Goal: Task Accomplishment & Management: Manage account settings

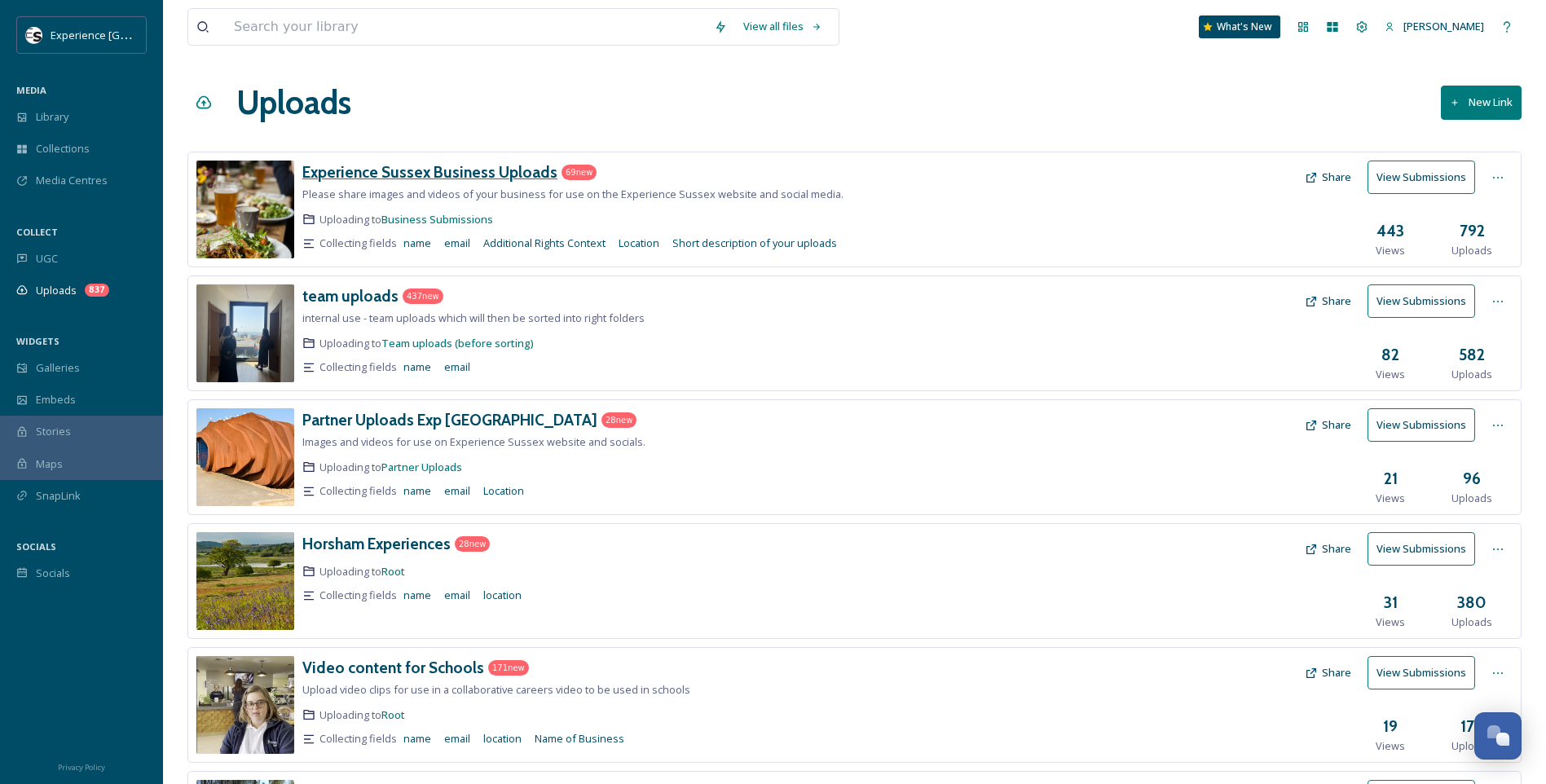
click at [457, 175] on h3 "Experience Sussex Business Uploads" at bounding box center [430, 172] width 255 height 20
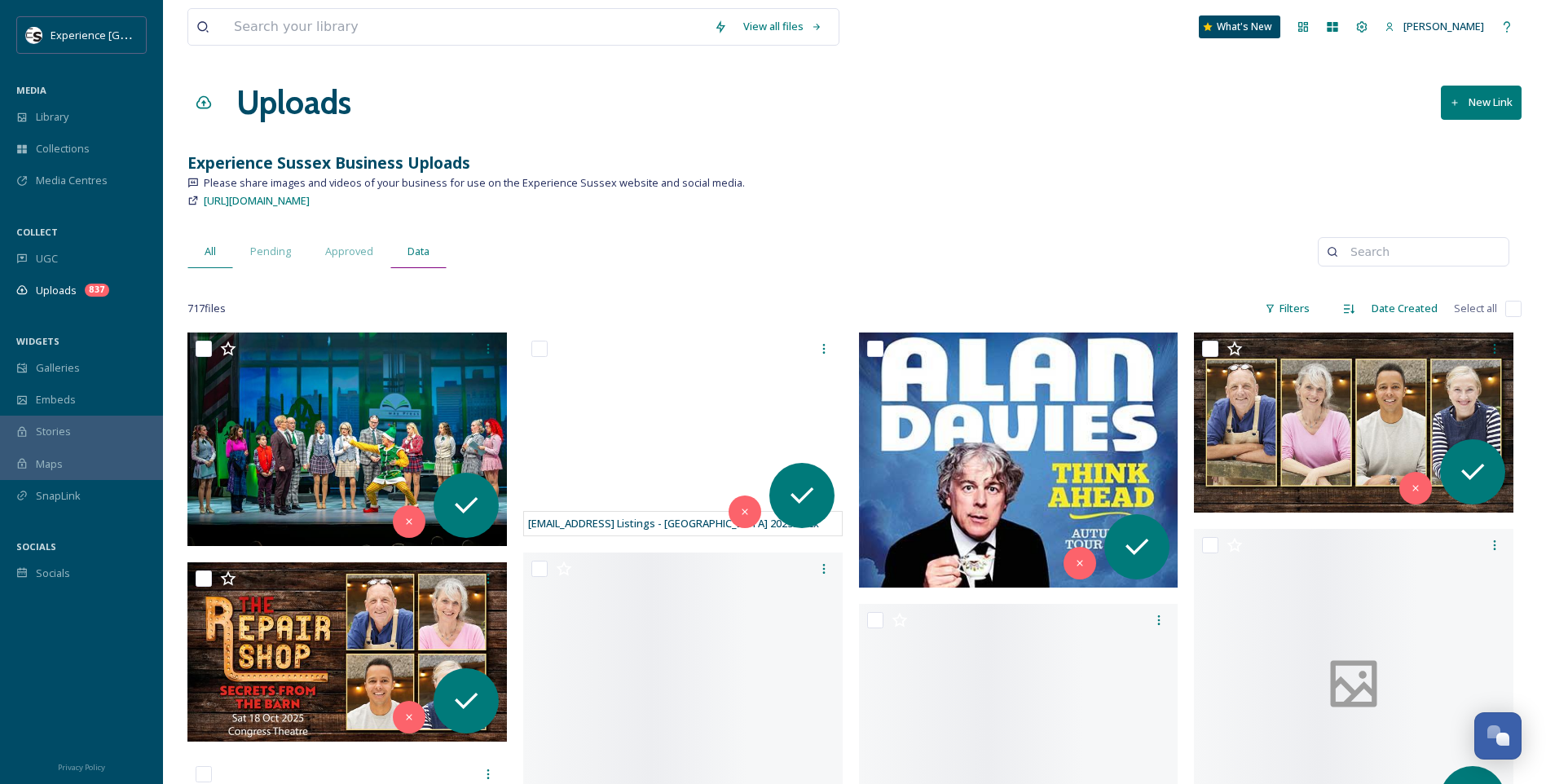
click at [435, 255] on div "Data" at bounding box center [418, 251] width 56 height 33
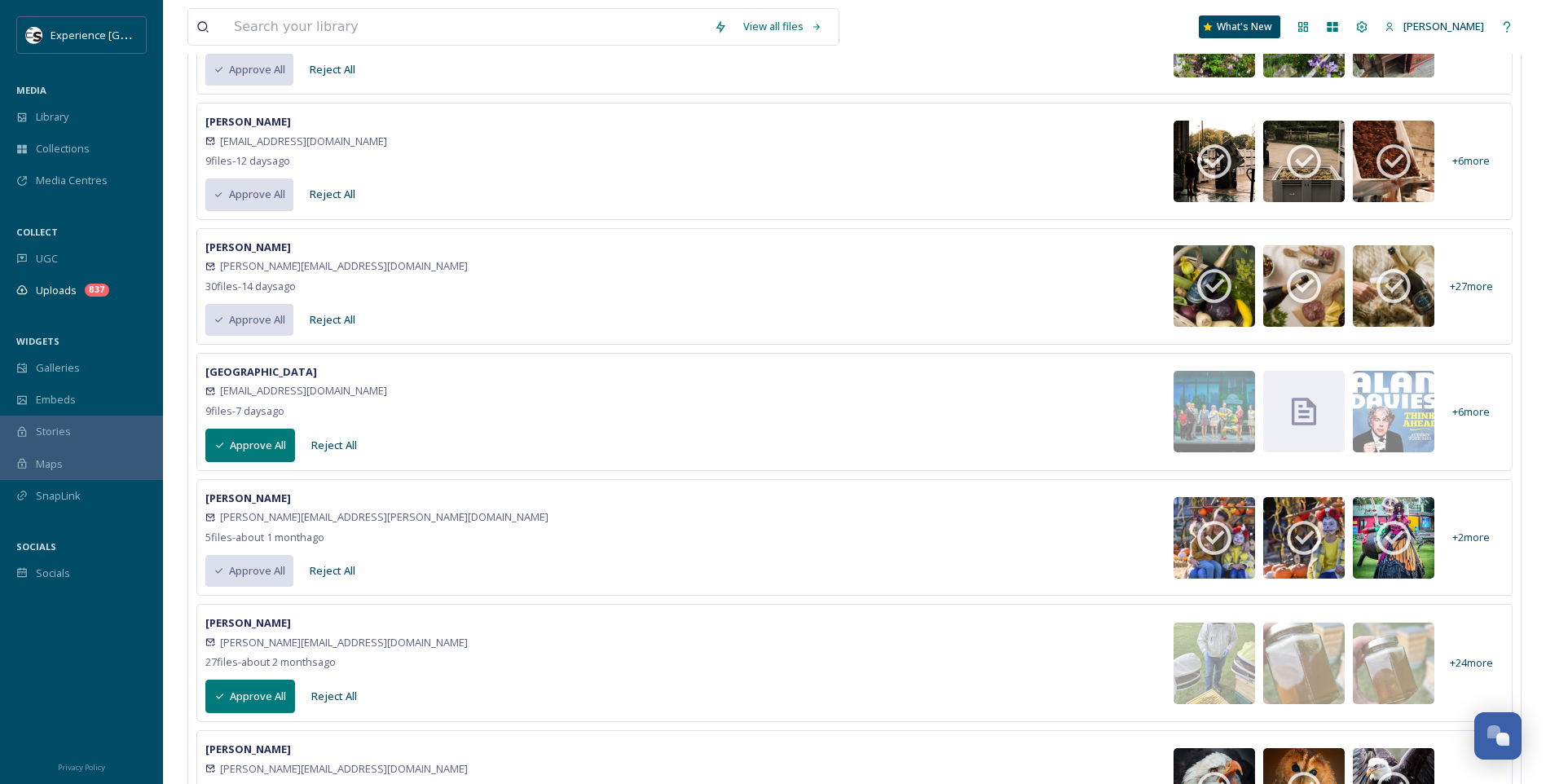
scroll to position [244, 0]
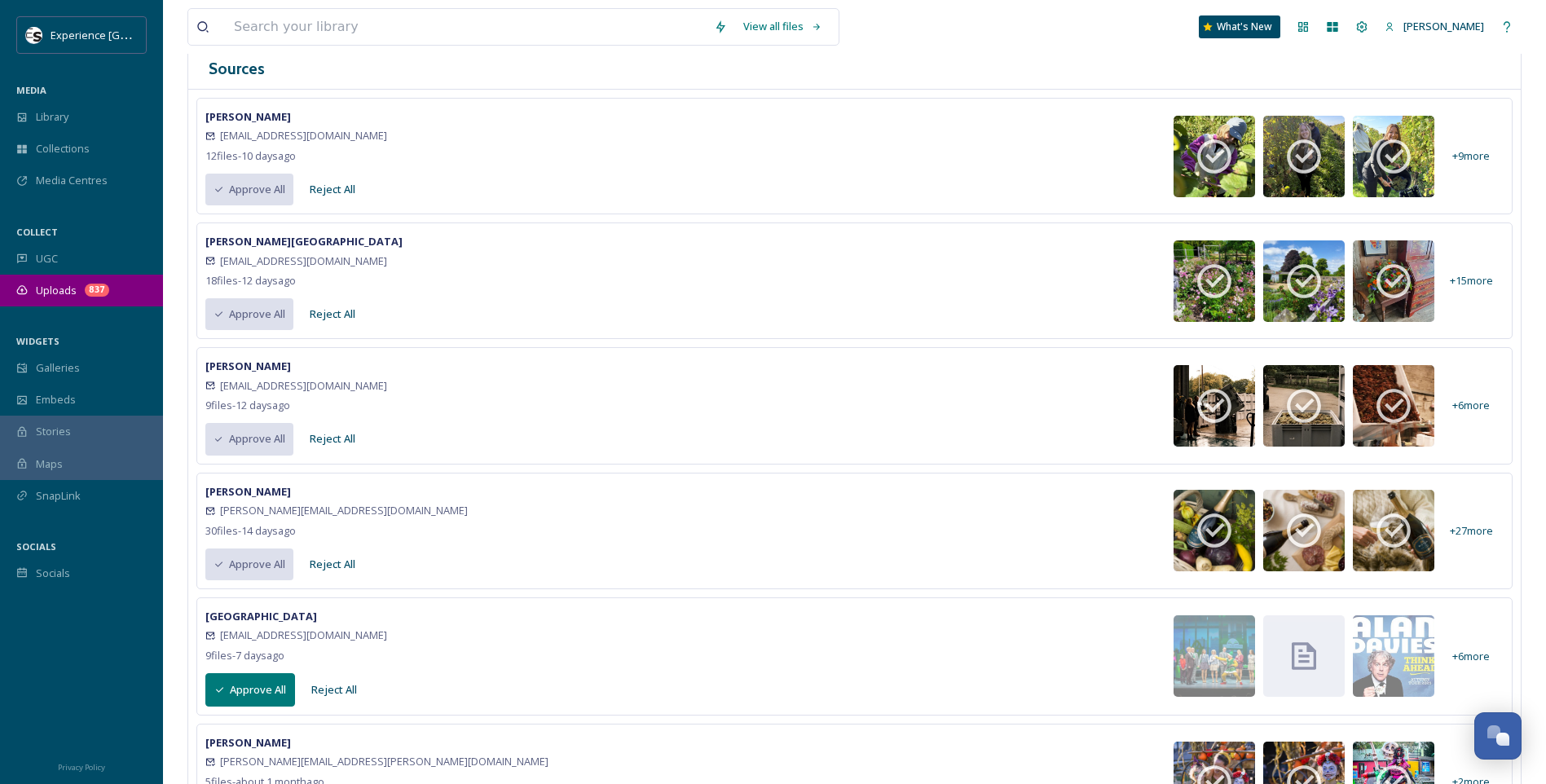
click at [57, 285] on span "Uploads" at bounding box center [56, 290] width 41 height 16
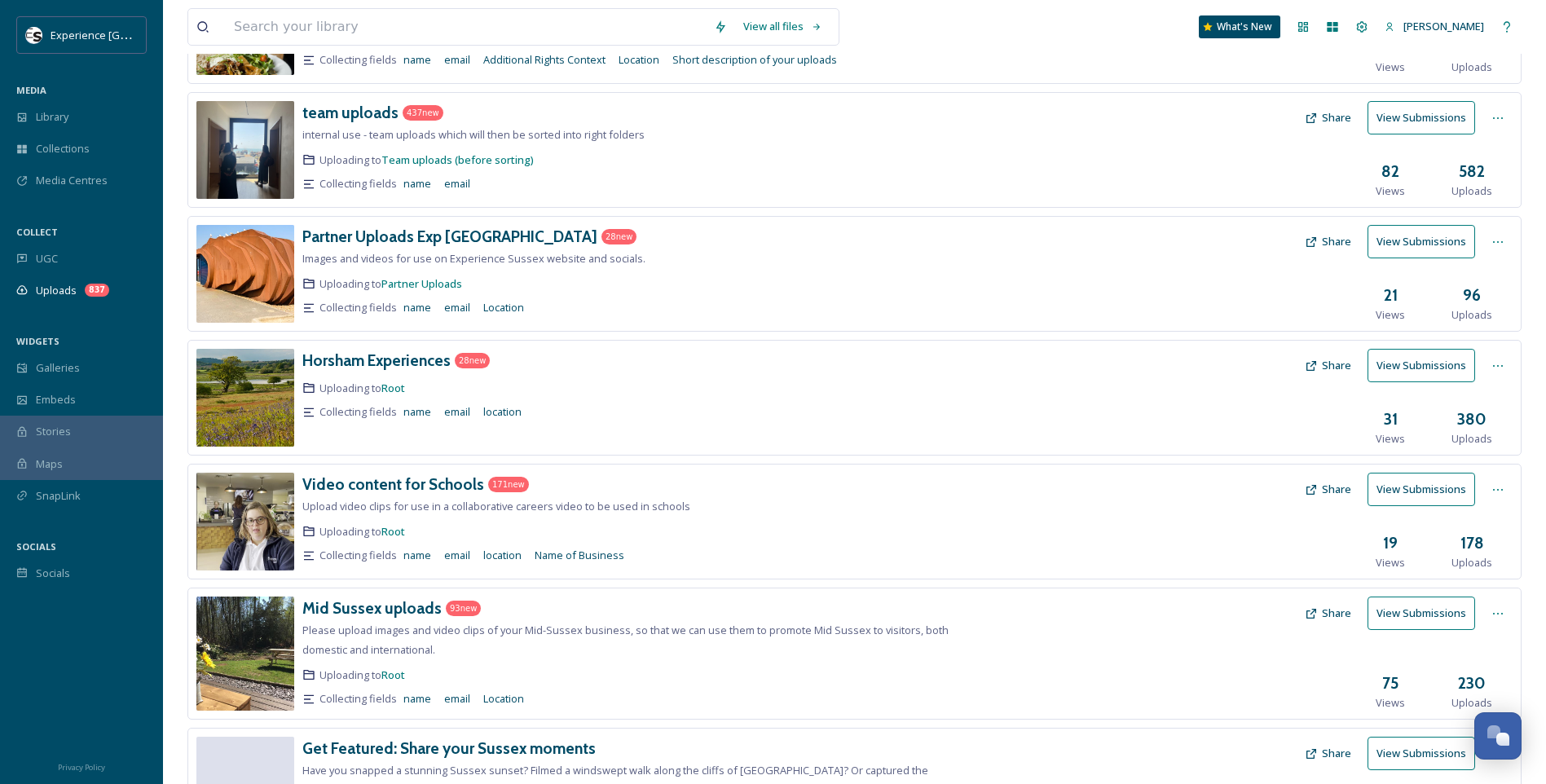
scroll to position [145, 0]
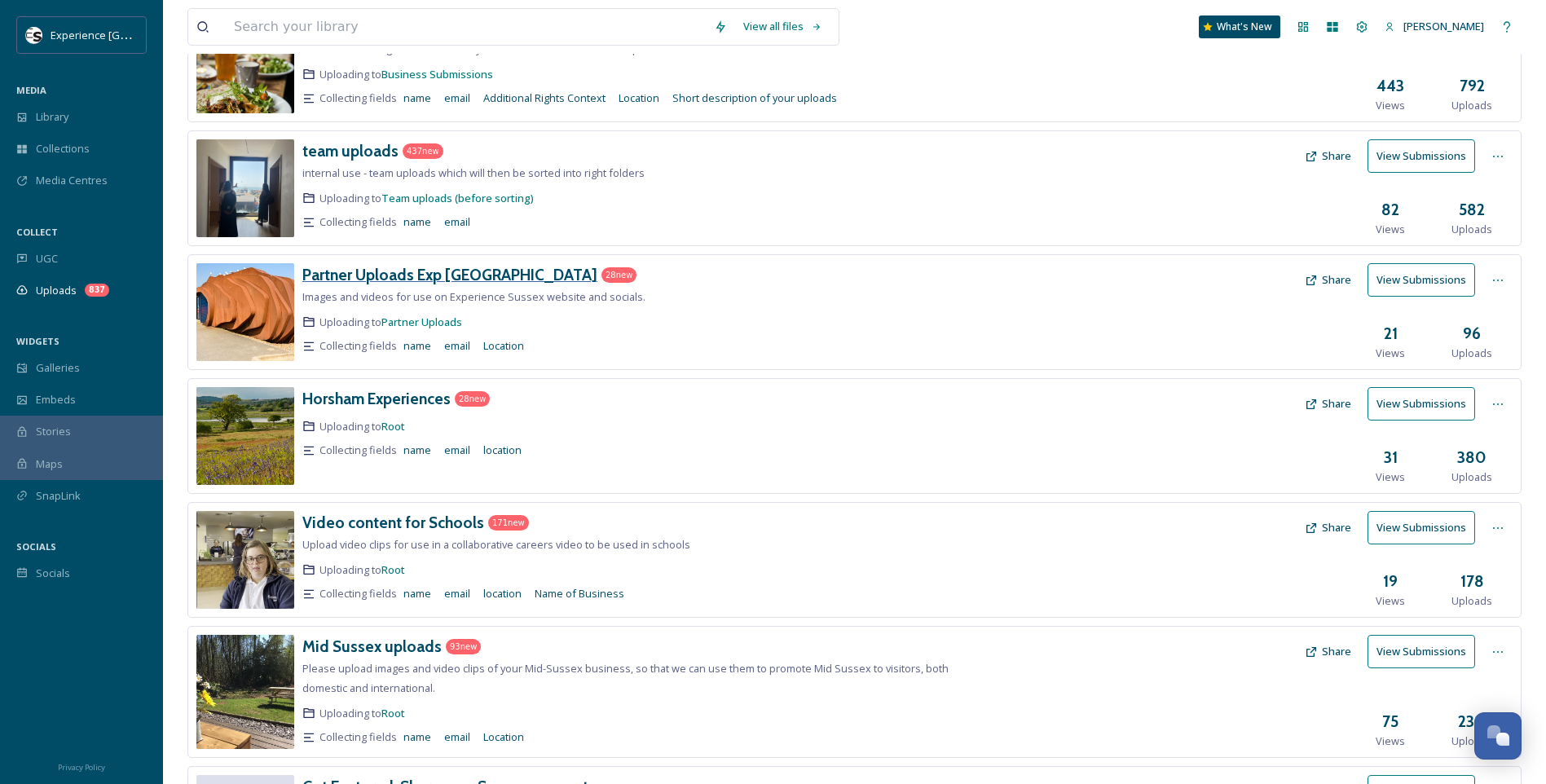
click at [442, 279] on h3 "Partner Uploads Exp [GEOGRAPHIC_DATA]" at bounding box center [449, 274] width 295 height 20
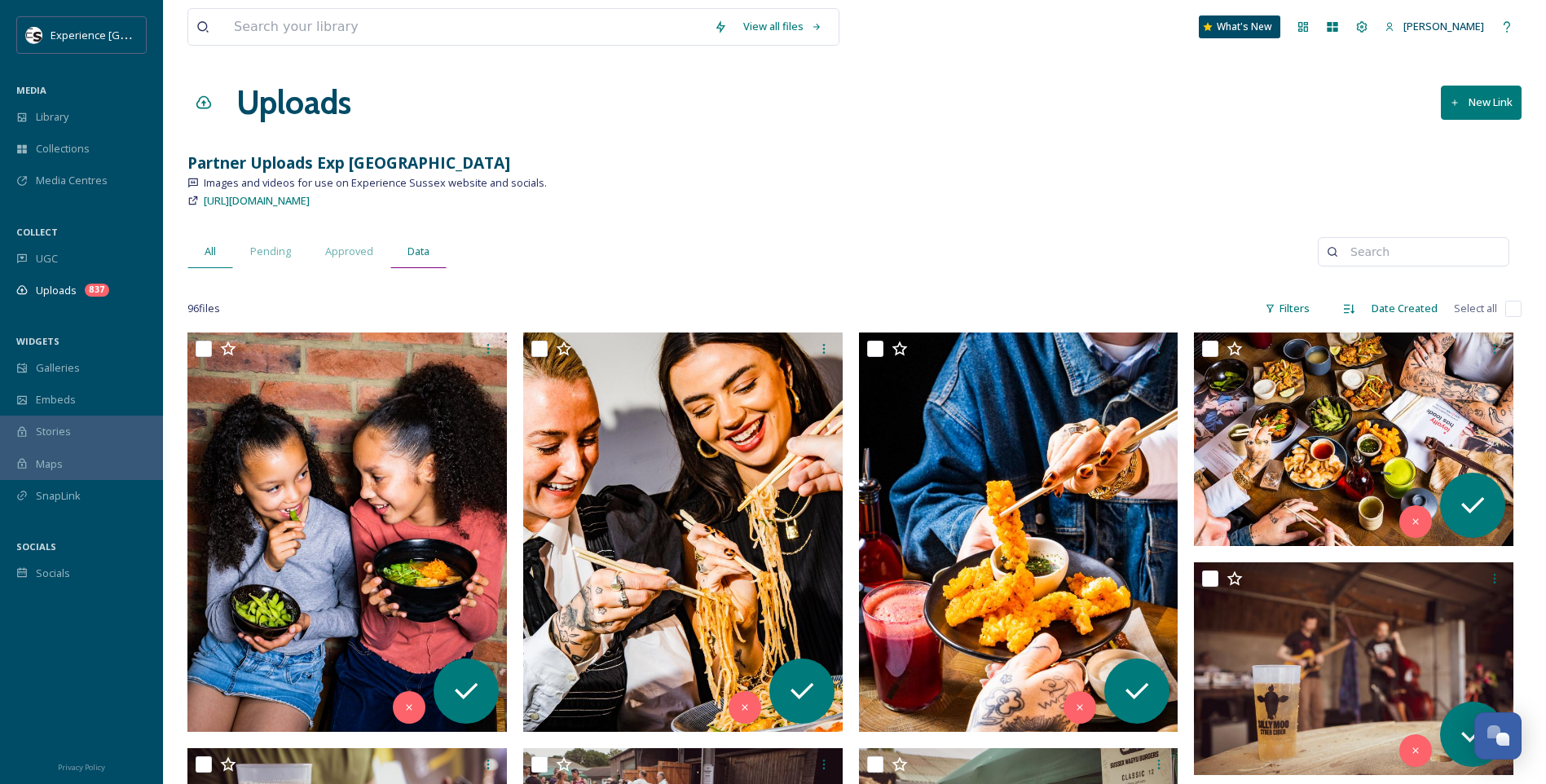
click at [434, 248] on div "Data" at bounding box center [418, 251] width 56 height 33
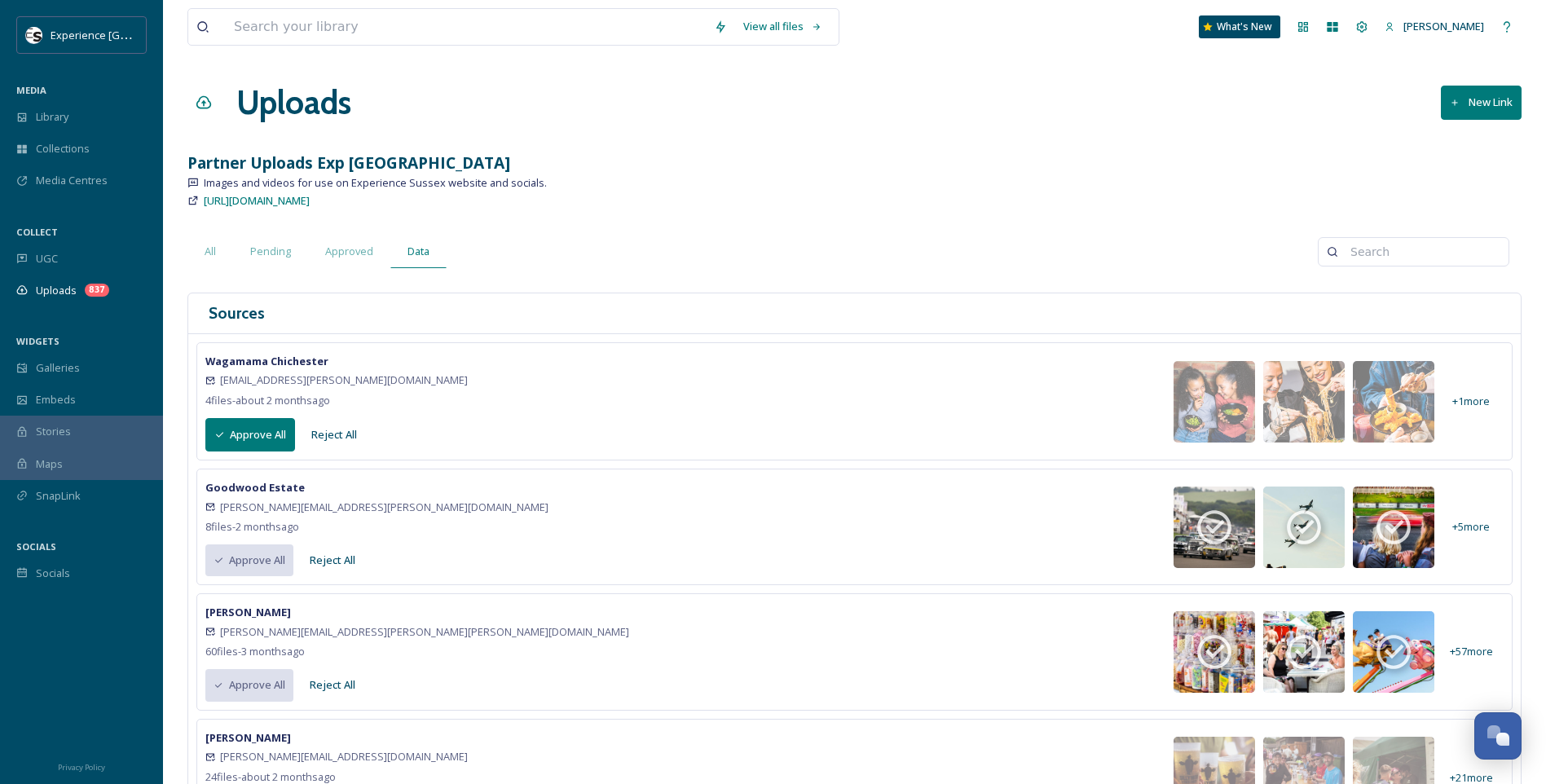
scroll to position [244, 0]
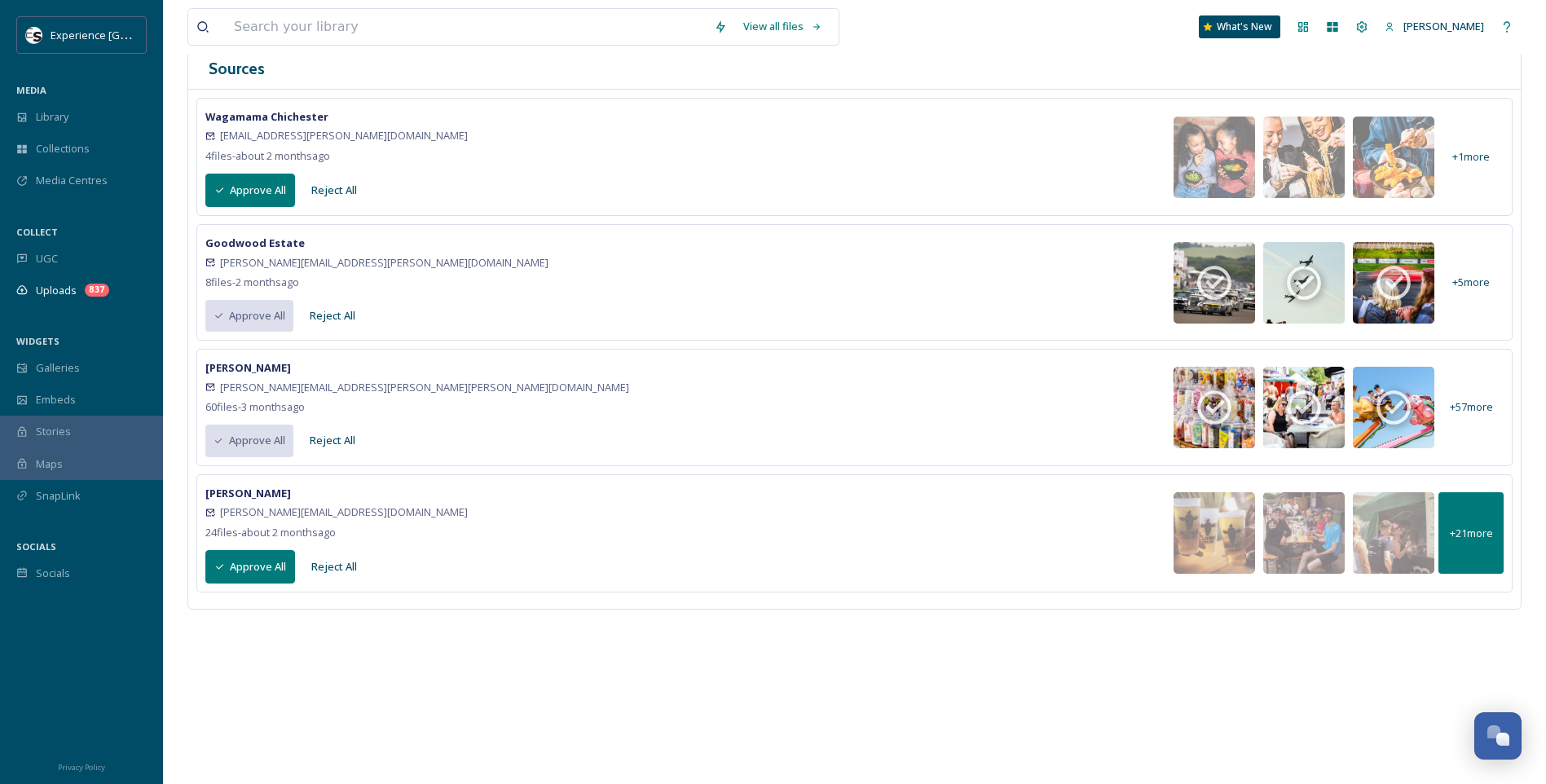
click at [1473, 520] on div "+ 21 more" at bounding box center [1471, 533] width 65 height 82
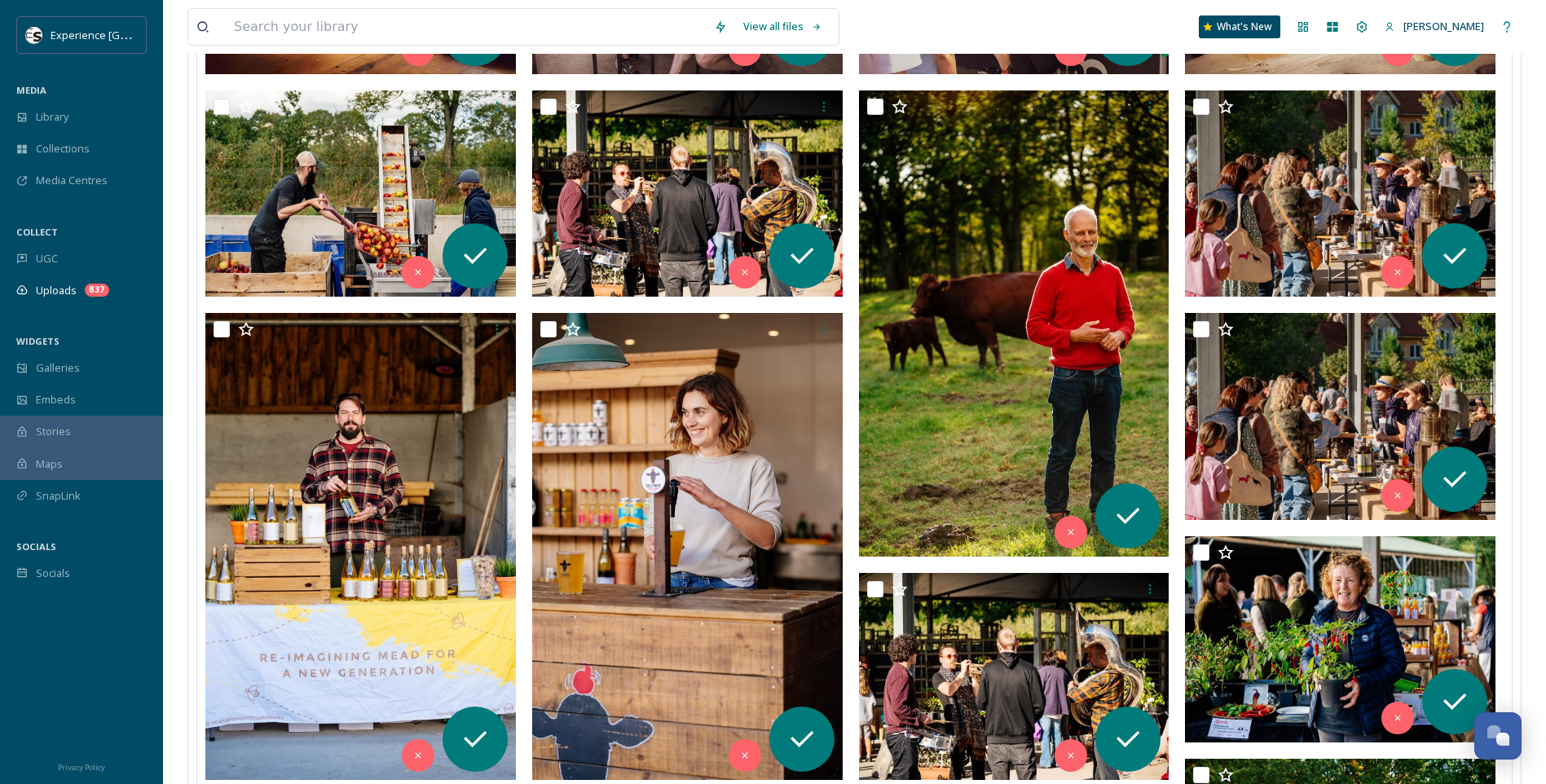
scroll to position [489, 0]
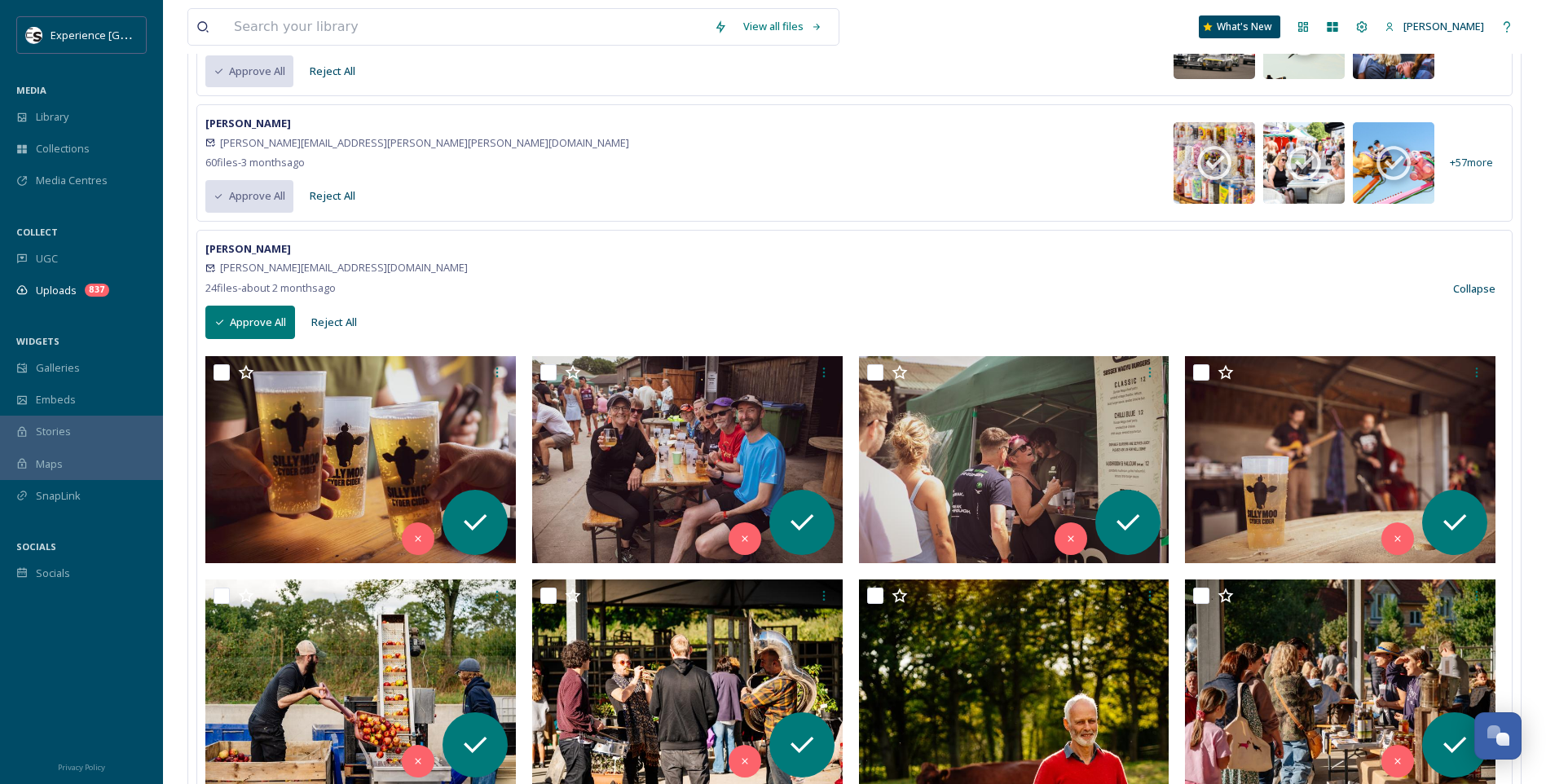
click at [261, 334] on button "Approve All" at bounding box center [250, 322] width 90 height 33
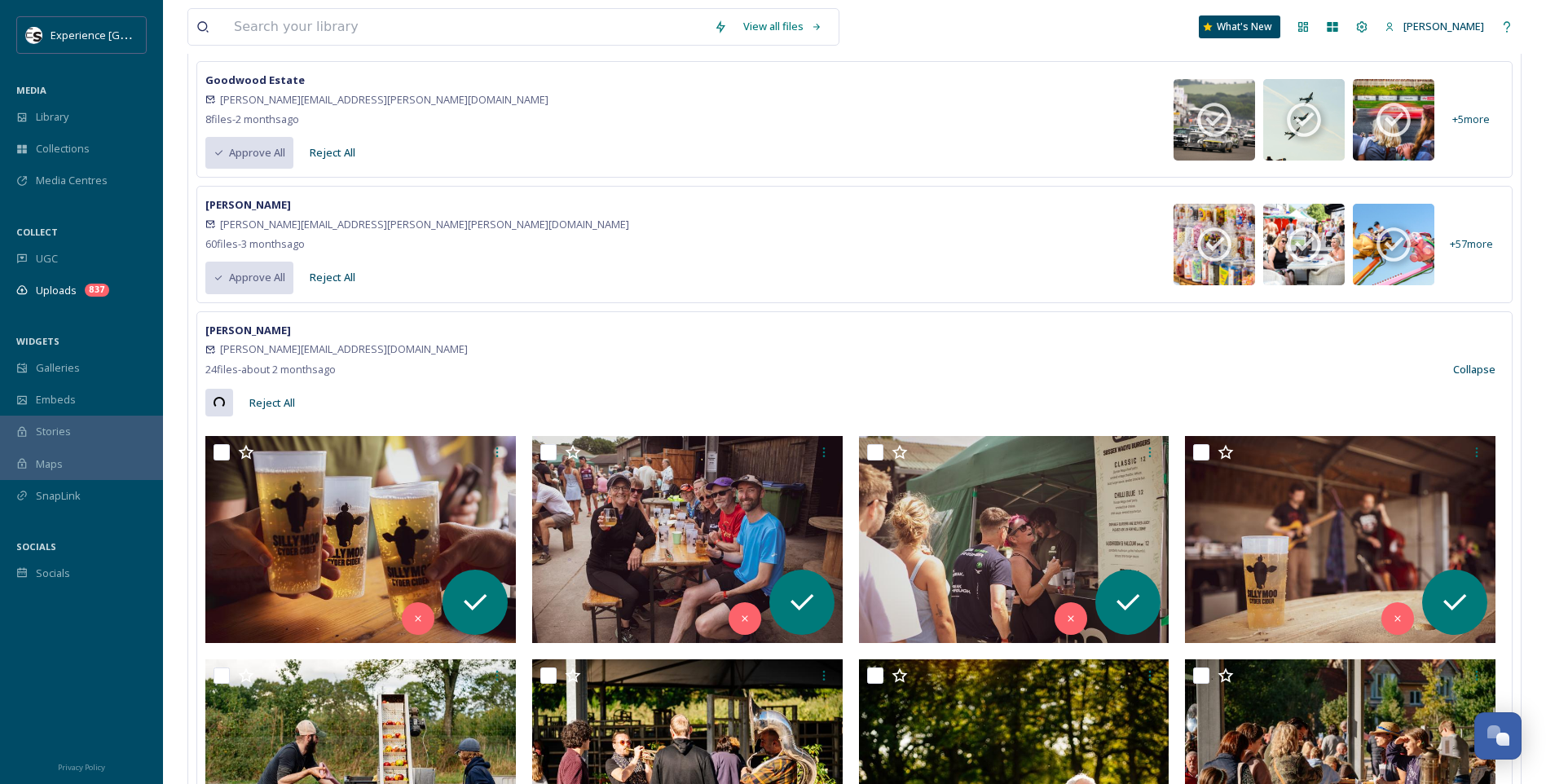
scroll to position [0, 0]
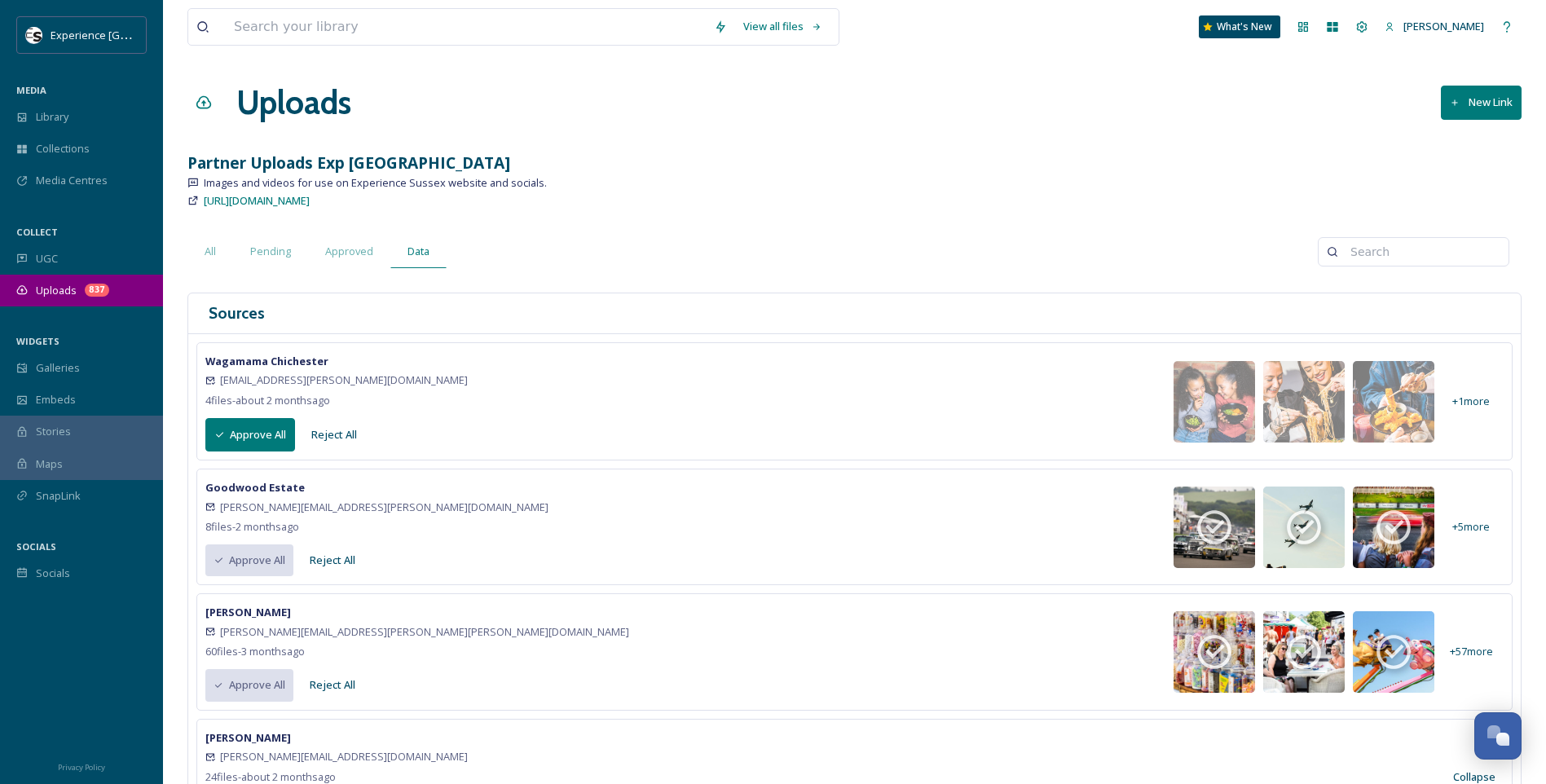
click at [65, 283] on span "Uploads" at bounding box center [56, 290] width 41 height 16
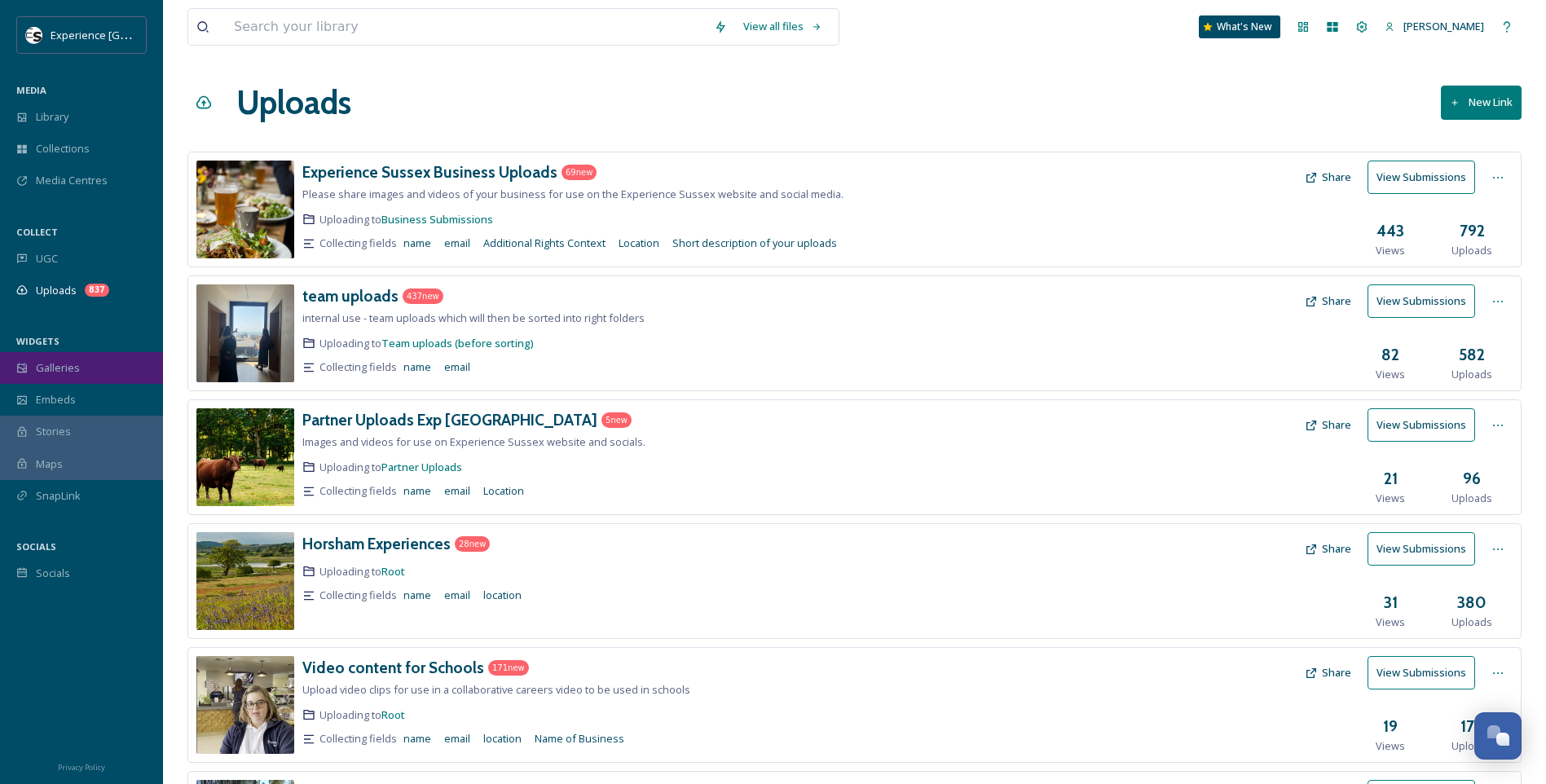
click at [63, 370] on span "Galleries" at bounding box center [58, 368] width 44 height 16
